Goal: Information Seeking & Learning: Understand process/instructions

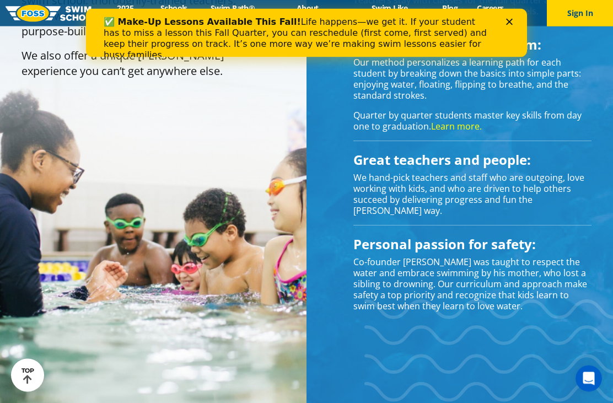
scroll to position [972, 0]
click at [511, 23] on icon "Close" at bounding box center [509, 21] width 7 height 7
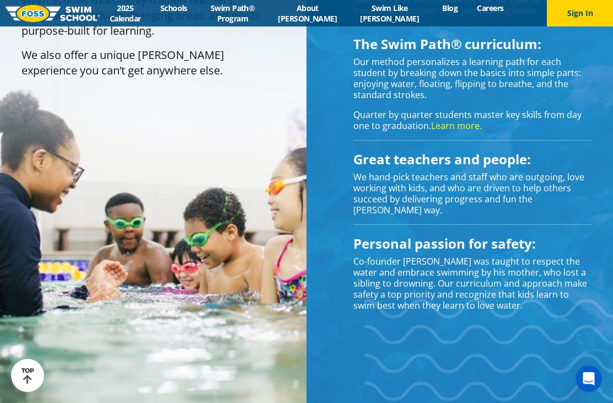
click at [260, 12] on link "Swim Path® Program" at bounding box center [232, 13] width 71 height 21
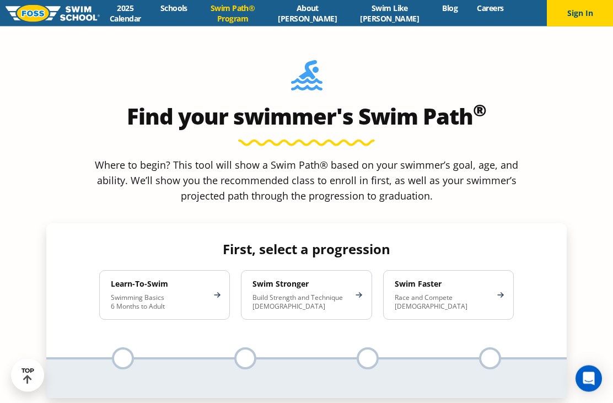
scroll to position [964, 0]
click at [346, 293] on p "Build Strength and Technique 5-13 Years Old" at bounding box center [300, 302] width 96 height 18
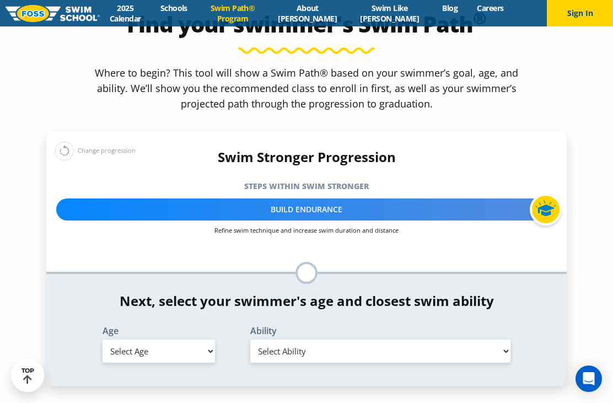
scroll to position [1059, 0]
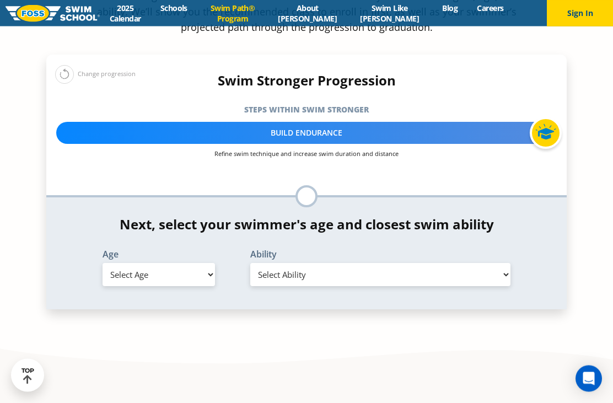
click at [193, 263] on select "Select Age 6 months - 1 year 1 year 2 years 3 years 4 years 5 years 6 years 7 y…" at bounding box center [158, 274] width 112 height 23
select select "10-years-"
click at [384, 263] on select "Select Ability First in-water experience When in the water, reliant on a life j…" at bounding box center [380, 274] width 260 height 23
click at [426, 263] on select "Select Ability First in-water experience When in the water, reliant on a life j…" at bounding box center [380, 274] width 260 height 23
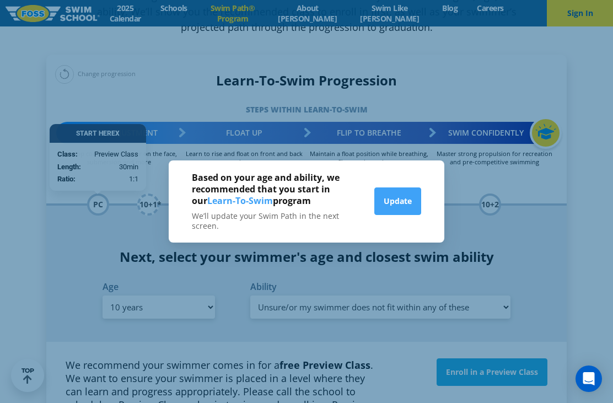
click at [396, 277] on div "Based on your age and ability, we recommended that you start in our Learn-To-Sw…" at bounding box center [306, 201] width 613 height 403
click at [398, 212] on button "Update" at bounding box center [397, 201] width 47 height 28
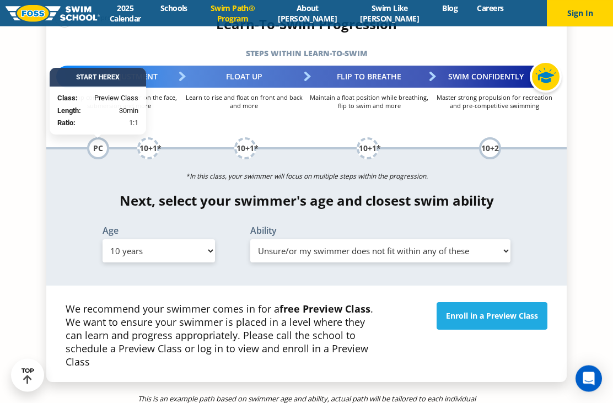
scroll to position [1189, 0]
click at [487, 239] on select "Select Ability First in-water experience When in the water, reliant on a life j…" at bounding box center [380, 250] width 260 height 23
select select "10-years--able-to-swim-front-crawl-40-ft-backstroke-40-ft-and-breaststroke-15-ft"
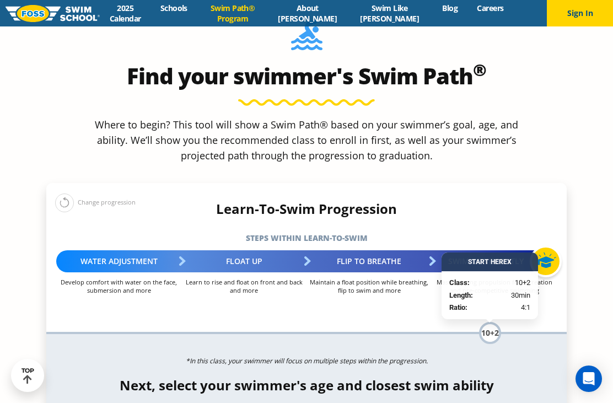
scroll to position [1005, 0]
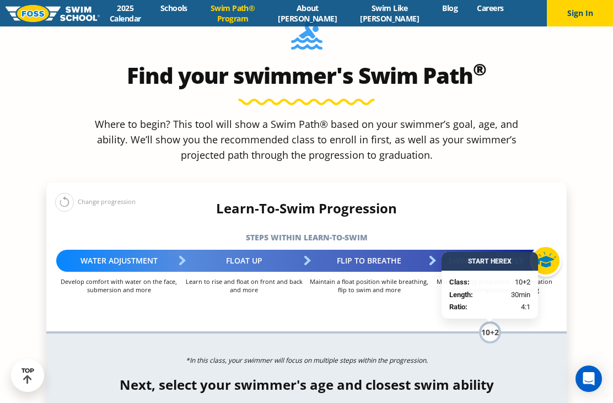
click at [570, 266] on div "Find your swimmer's Swim Path ® Where to begin? This tool will show a Swim Path…" at bounding box center [306, 319] width 531 height 611
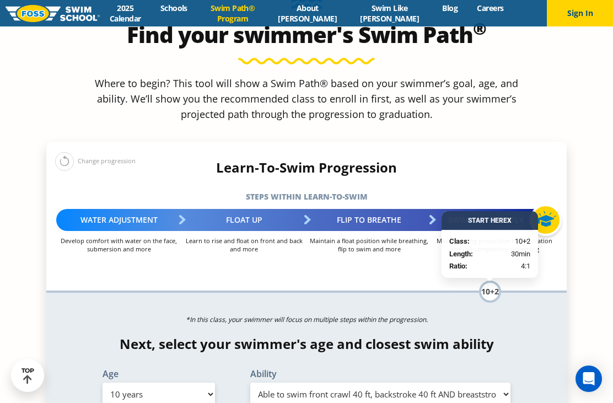
scroll to position [1045, 0]
